Goal: Find specific page/section: Find specific page/section

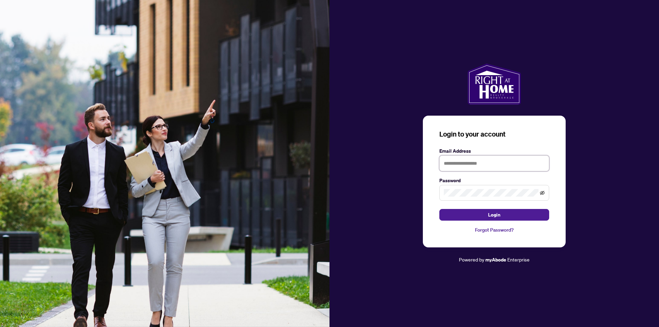
type input "**********"
click at [542, 194] on icon "eye-invisible" at bounding box center [542, 192] width 5 height 5
click at [542, 194] on icon "eye" at bounding box center [542, 192] width 5 height 5
click at [495, 215] on span "Login" at bounding box center [494, 214] width 12 height 11
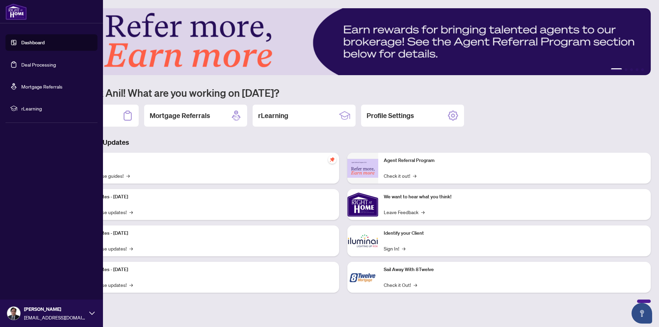
click at [45, 65] on link "Deal Processing" at bounding box center [38, 64] width 35 height 6
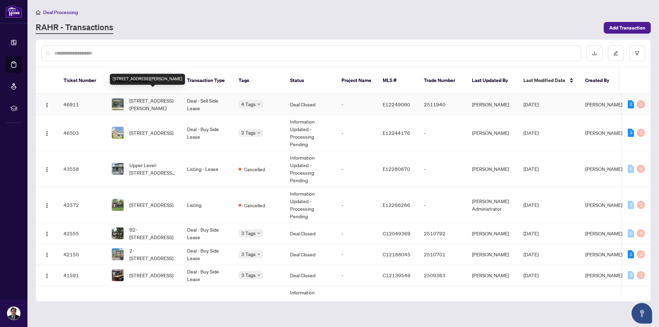
click at [145, 97] on span "[STREET_ADDRESS][PERSON_NAME]" at bounding box center [152, 104] width 47 height 15
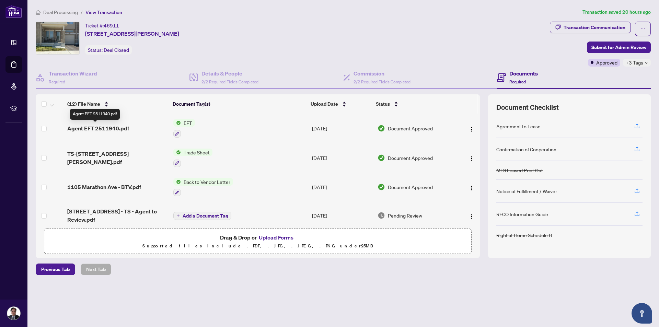
click at [105, 129] on span "Agent EFT 2511940.pdf" at bounding box center [98, 128] width 62 height 8
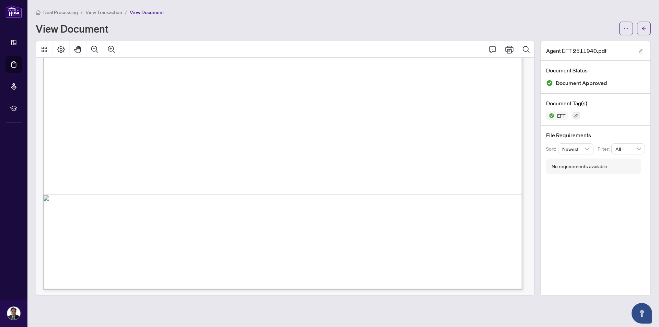
scroll to position [396, 0]
